Goal: Task Accomplishment & Management: Complete application form

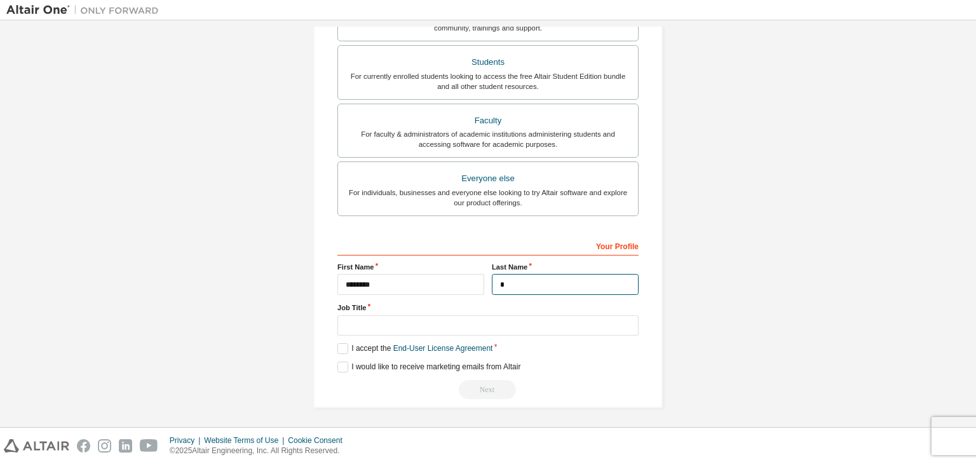
click at [547, 283] on input "*" at bounding box center [565, 284] width 147 height 21
type input "***"
click at [338, 346] on label "I accept the End-User License Agreement" at bounding box center [415, 348] width 155 height 11
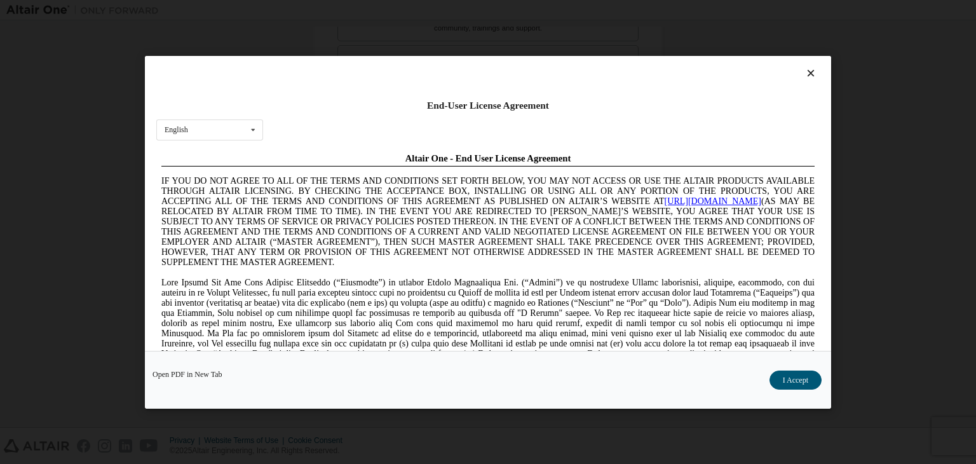
click at [98, 87] on div "End-User License Agreement English English Chinese French German Japanese Korea…" at bounding box center [488, 232] width 976 height 464
click at [788, 376] on button "I Accept" at bounding box center [796, 380] width 52 height 19
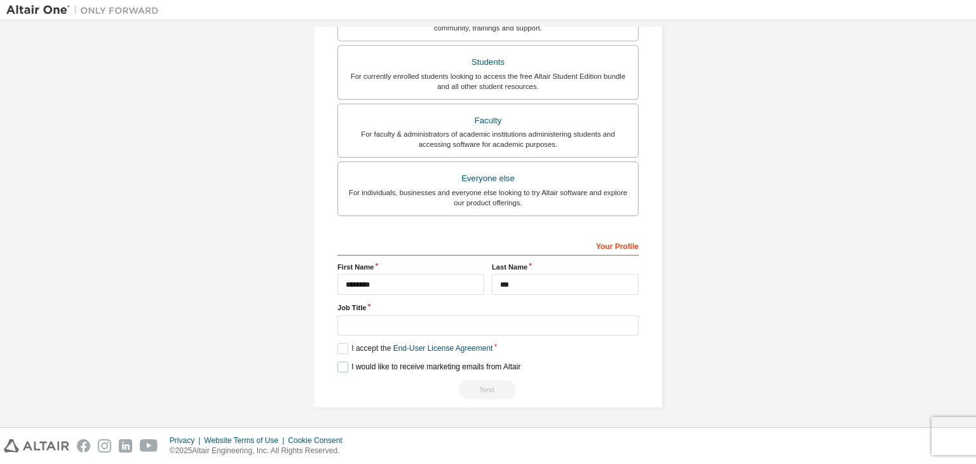
click at [340, 362] on label "I would like to receive marketing emails from Altair" at bounding box center [429, 367] width 183 height 11
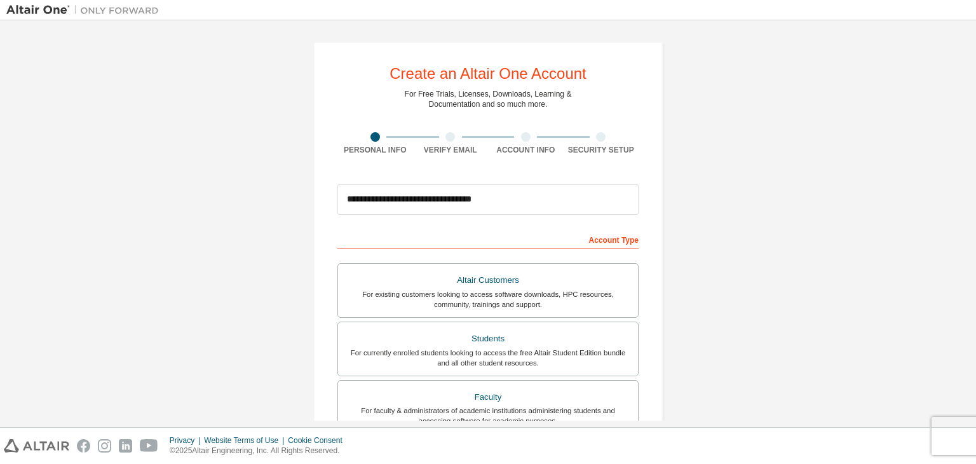
scroll to position [142, 0]
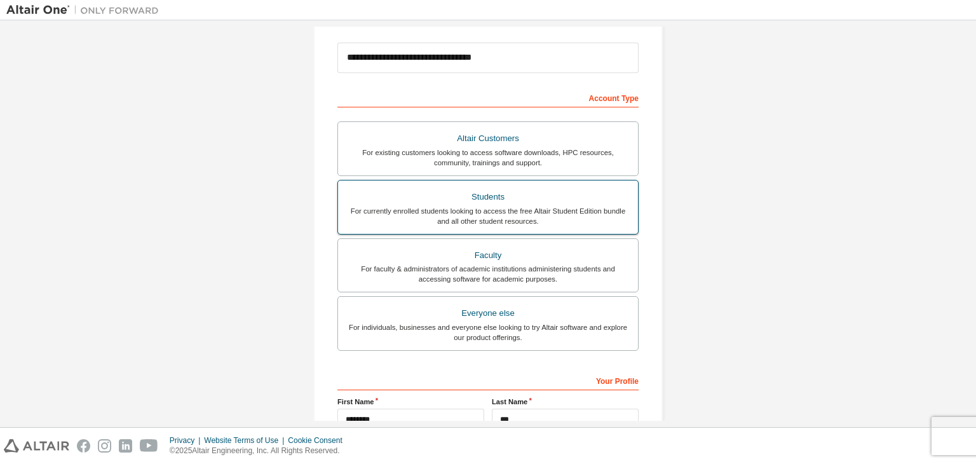
click at [497, 197] on div "Students" at bounding box center [488, 197] width 285 height 18
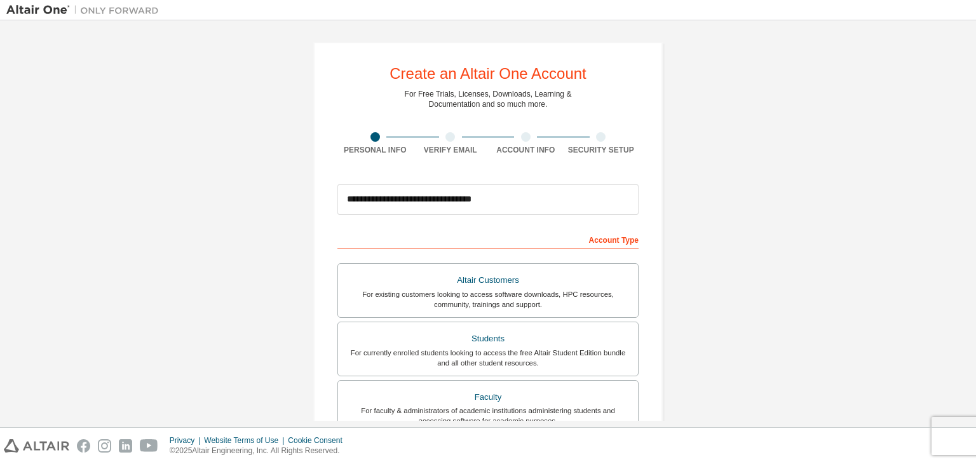
scroll to position [277, 0]
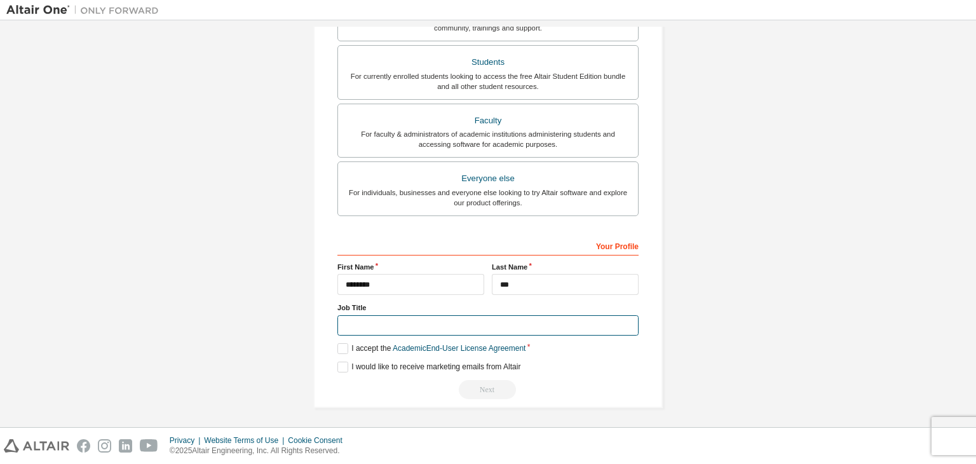
click at [477, 321] on input "text" at bounding box center [488, 325] width 301 height 21
click at [341, 345] on label "I accept the Academic End-User License Agreement" at bounding box center [432, 348] width 188 height 11
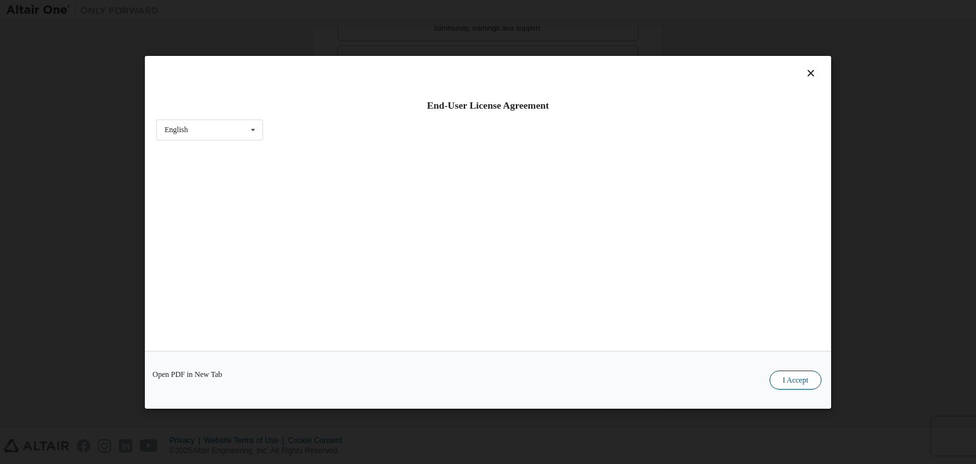
click at [802, 378] on button "I Accept" at bounding box center [796, 380] width 52 height 19
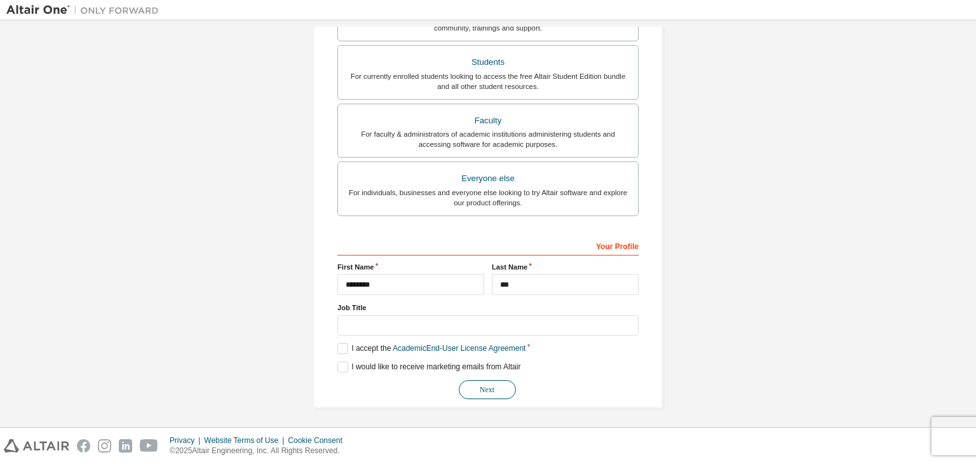
click at [491, 387] on button "Next" at bounding box center [487, 389] width 57 height 19
click at [563, 200] on div "For individuals, businesses and everyone else looking to try Altair software an…" at bounding box center [488, 198] width 285 height 20
click at [577, 156] on div "Faculty For faculty & administrators of academic institutions administering stu…" at bounding box center [488, 131] width 301 height 55
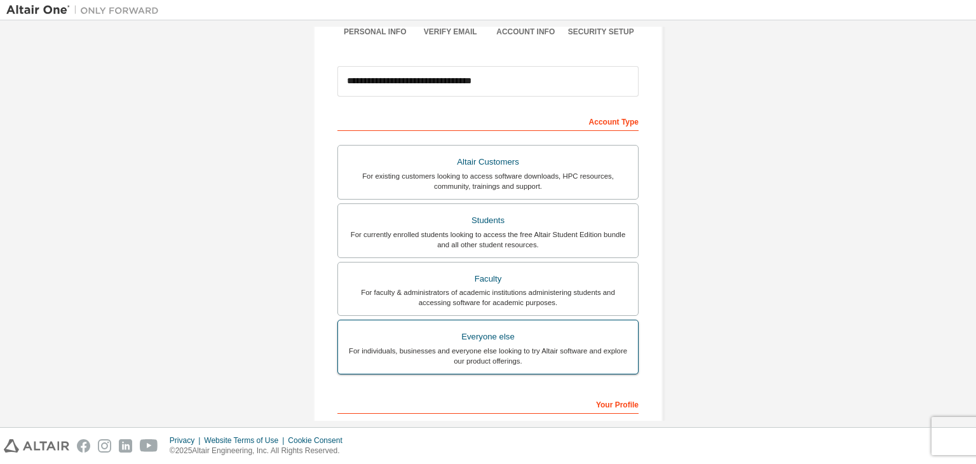
scroll to position [116, 0]
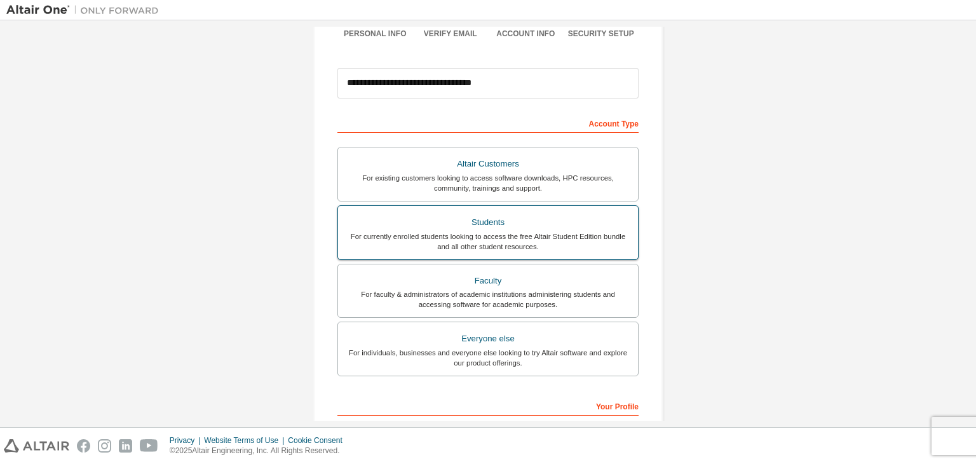
click at [507, 236] on div "For currently enrolled students looking to access the free Altair Student Editi…" at bounding box center [488, 241] width 285 height 20
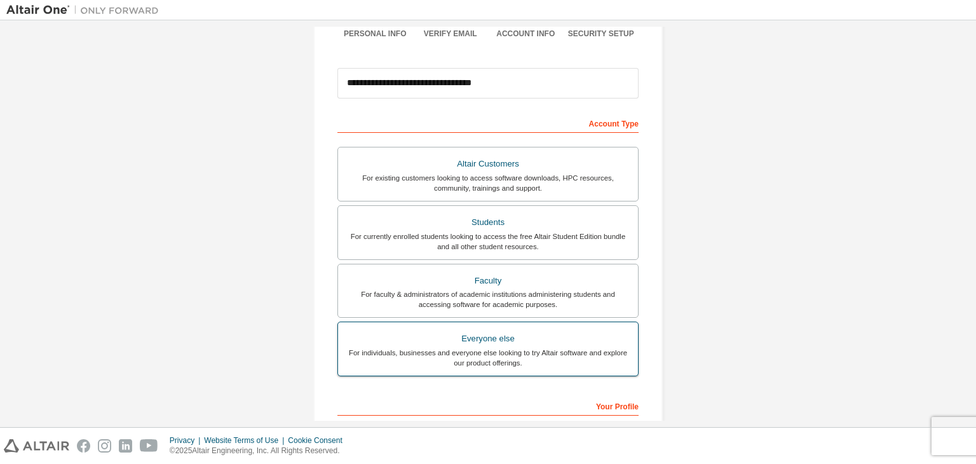
scroll to position [277, 0]
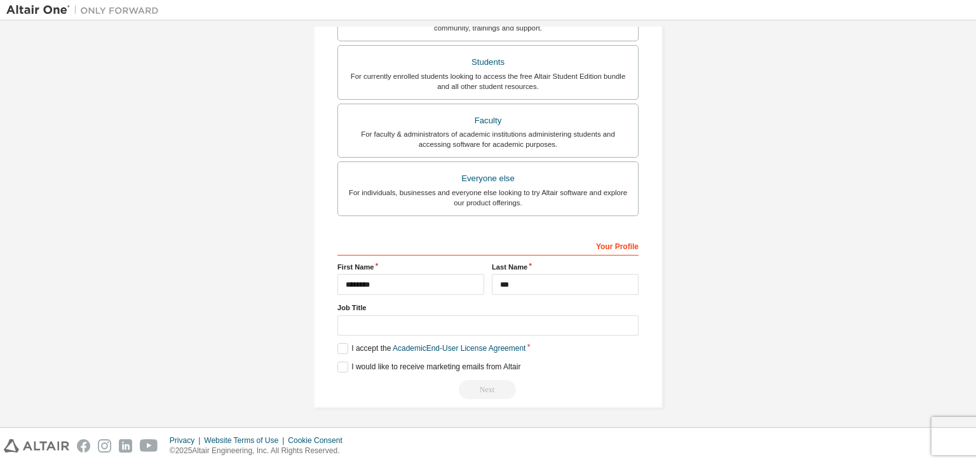
click at [341, 340] on div "**********" at bounding box center [488, 317] width 301 height 165
click at [341, 346] on label "I accept the Academic End-User License Agreement" at bounding box center [432, 348] width 188 height 11
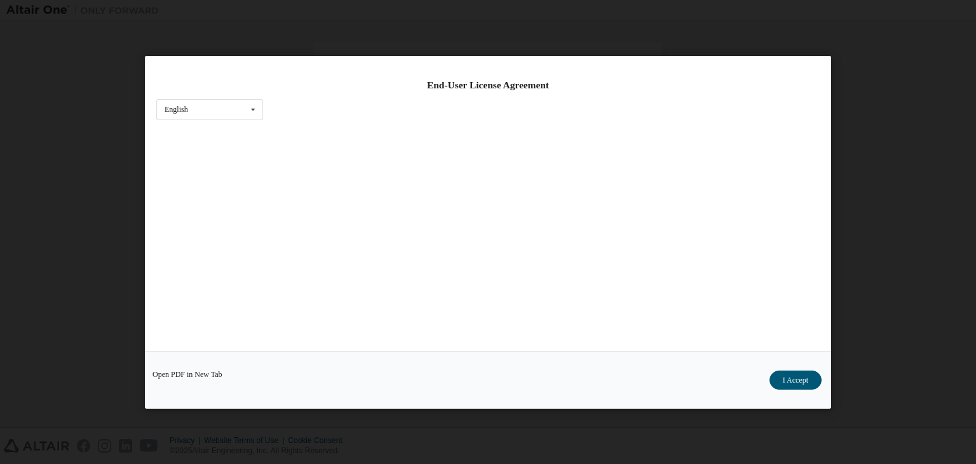
scroll to position [0, 0]
click at [779, 371] on button "I Accept" at bounding box center [796, 380] width 52 height 19
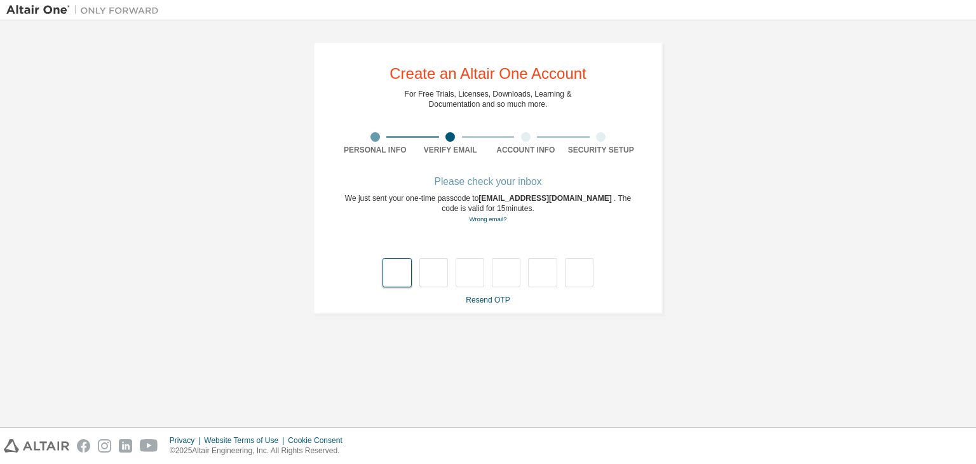
click at [400, 271] on input "text" at bounding box center [397, 272] width 29 height 29
type input "*"
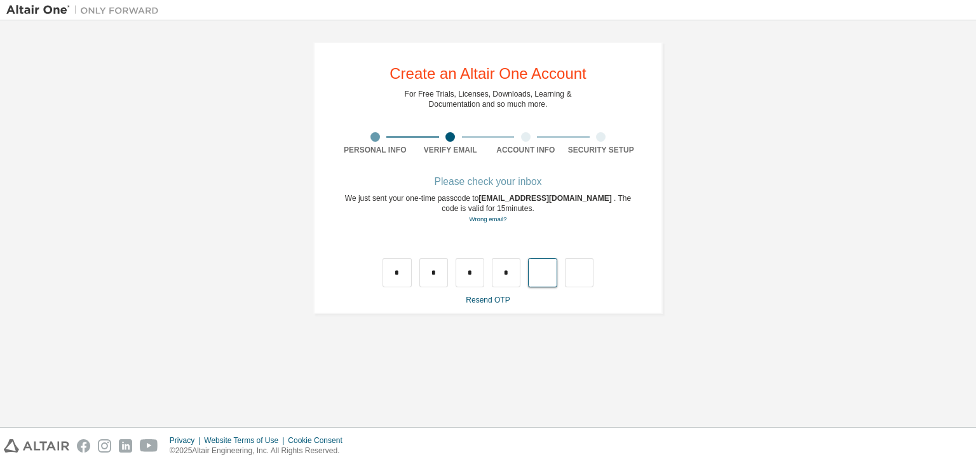
type input "*"
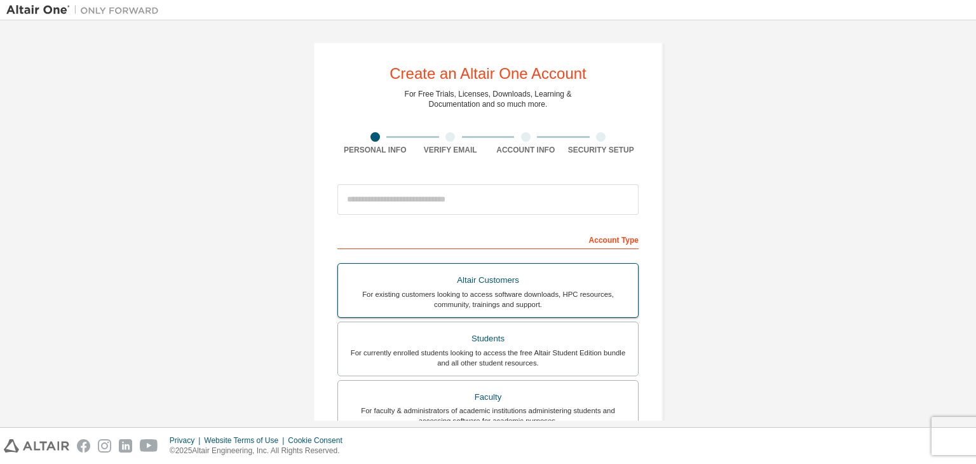
scroll to position [277, 0]
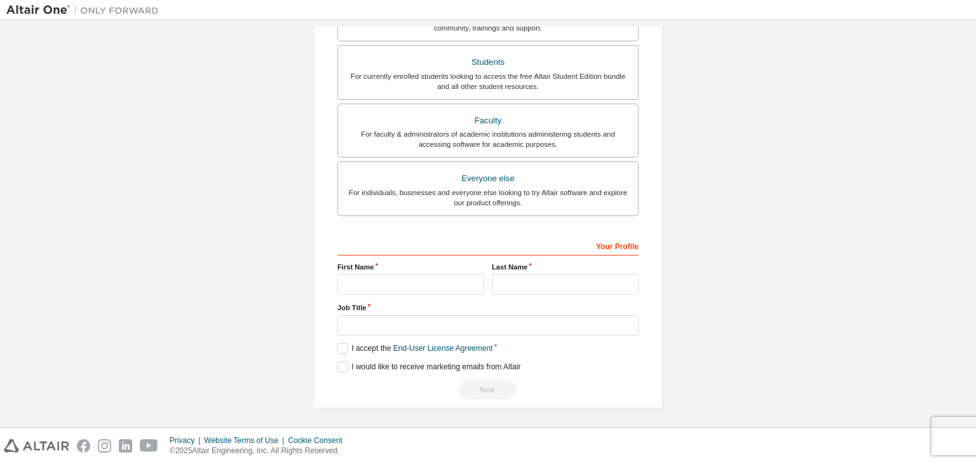
click at [798, 273] on div "Create an Altair One Account For Free Trials, Licenses, Downloads, Learning & D…" at bounding box center [488, 86] width 964 height 673
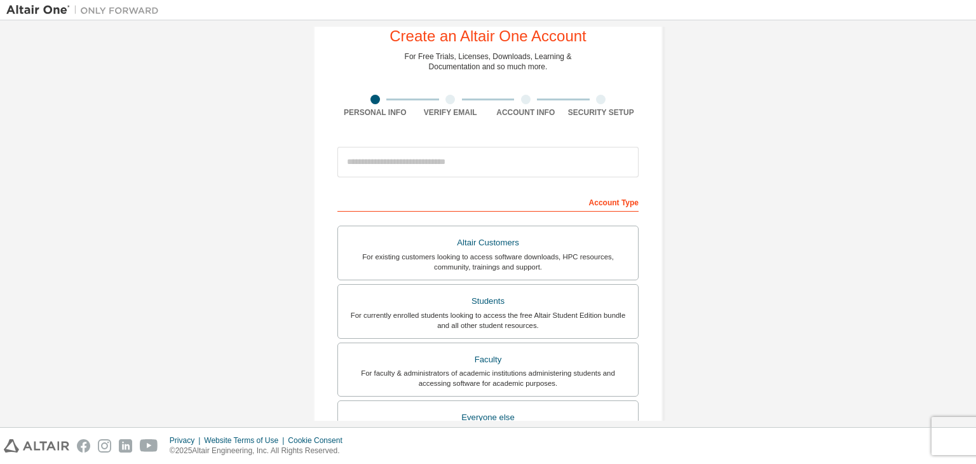
scroll to position [22, 0]
